Goal: Use online tool/utility: Utilize a website feature to perform a specific function

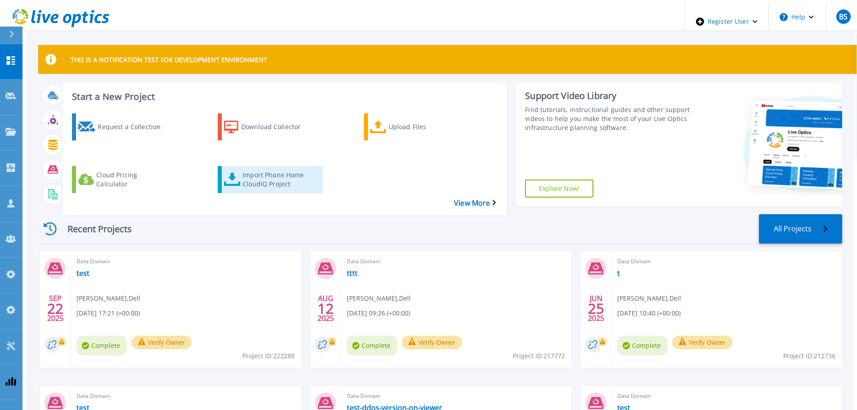
click at [278, 169] on div "Import Phone Home CloudIQ Project" at bounding box center [279, 179] width 72 height 23
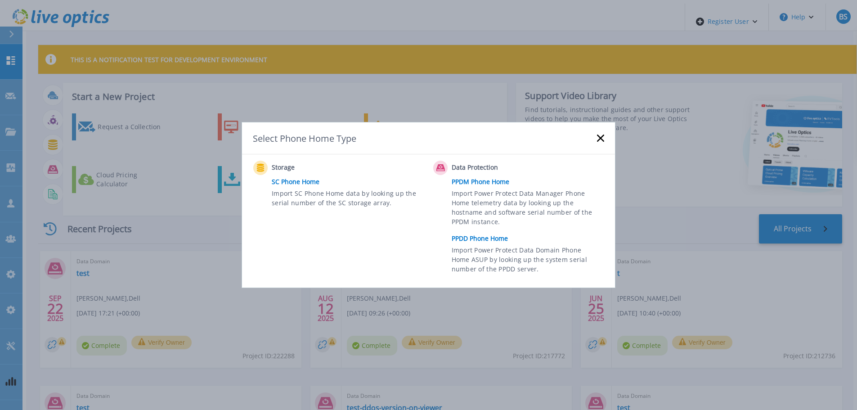
click at [492, 241] on link "PPDD Phone Home" at bounding box center [530, 239] width 157 height 14
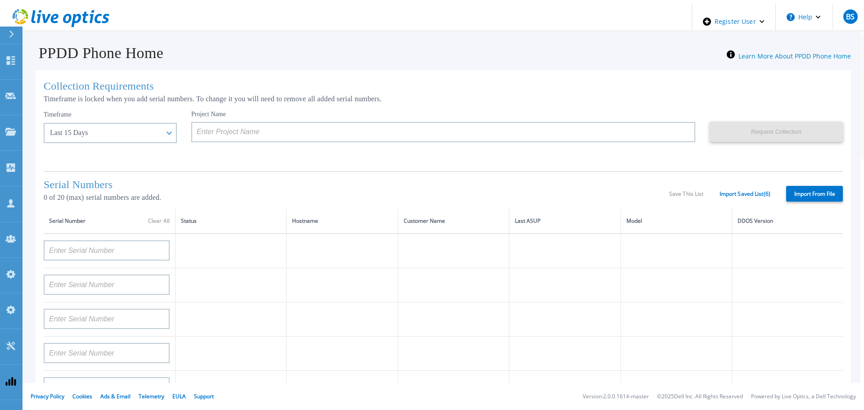
click at [817, 188] on label "Import From File" at bounding box center [814, 194] width 57 height 16
click at [0, 0] on input "Import From File" at bounding box center [0, 0] width 0 height 0
type input "APM00212702822"
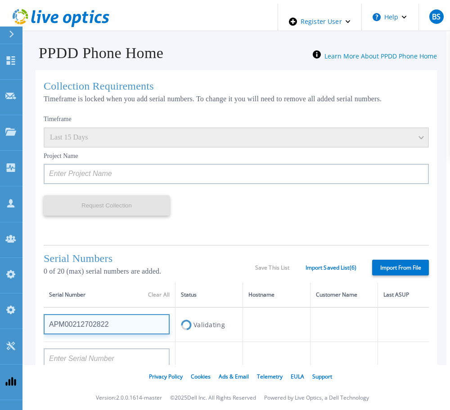
click at [72, 325] on input "APM00212702822" at bounding box center [107, 324] width 126 height 20
